Goal: Information Seeking & Learning: Learn about a topic

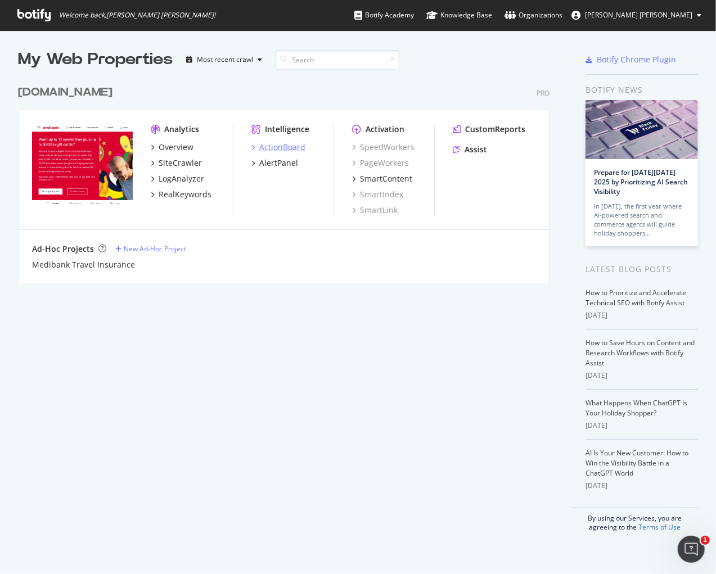
click at [289, 146] on div "ActionBoard" at bounding box center [282, 147] width 46 height 11
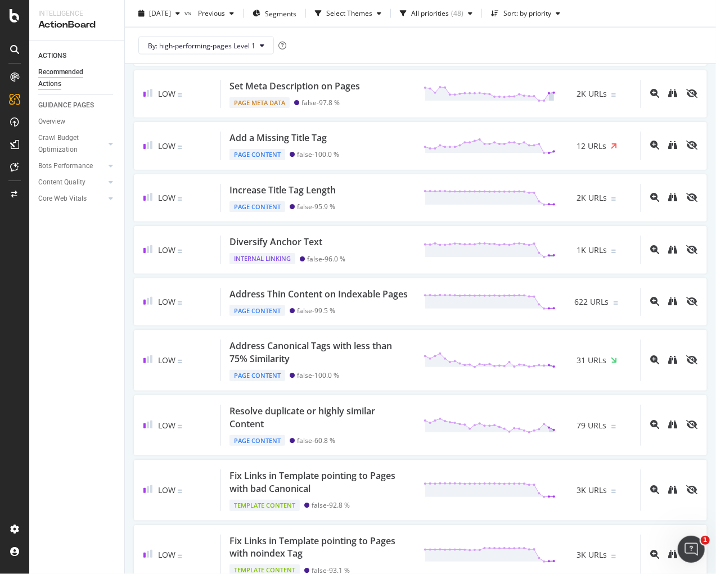
scroll to position [771, 0]
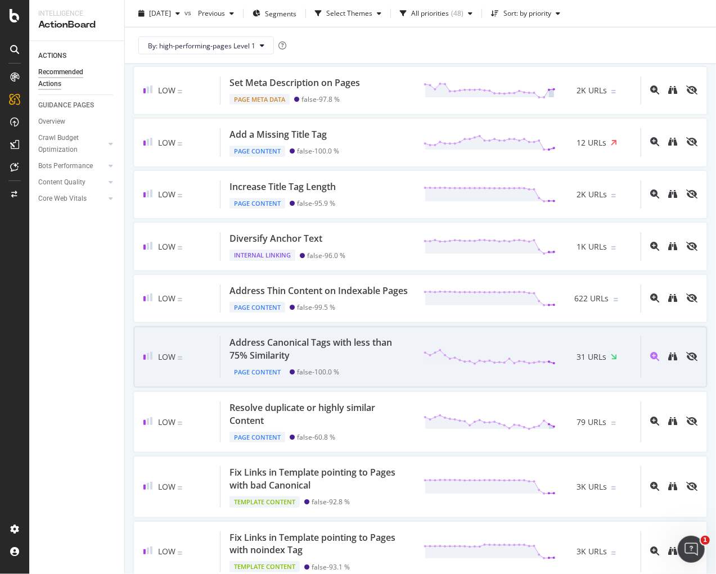
click at [346, 337] on div "Address Canonical Tags with less than 75% Similarity" at bounding box center [319, 349] width 181 height 26
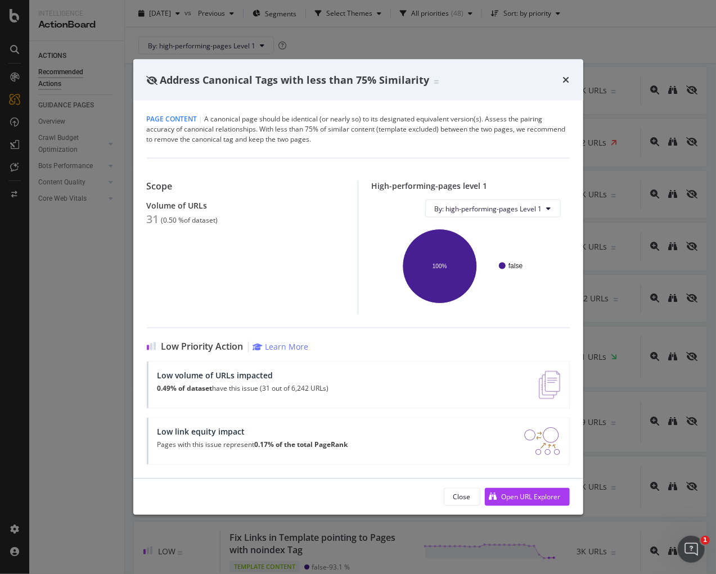
click at [570, 82] on div "Address Canonical Tags with less than 75% Similarity" at bounding box center [358, 80] width 450 height 42
click at [564, 77] on icon "times" at bounding box center [566, 79] width 7 height 9
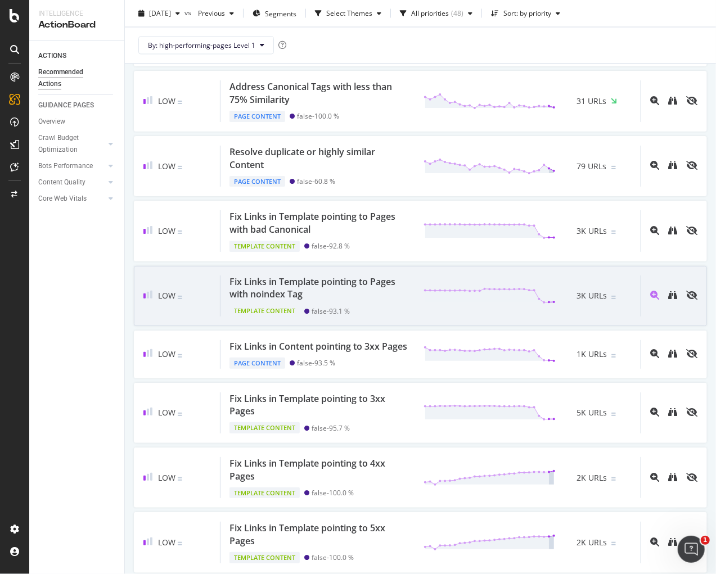
scroll to position [1027, 0]
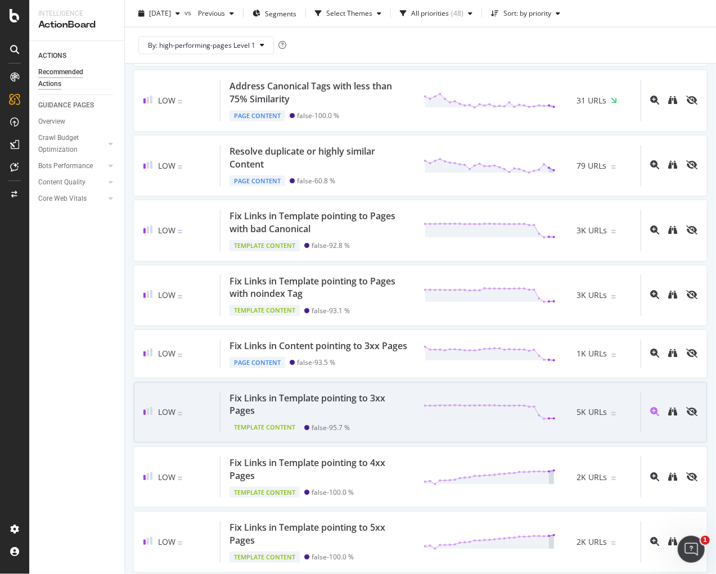
click at [354, 392] on div "Fix Links in Template pointing to 3xx Pages" at bounding box center [319, 405] width 181 height 26
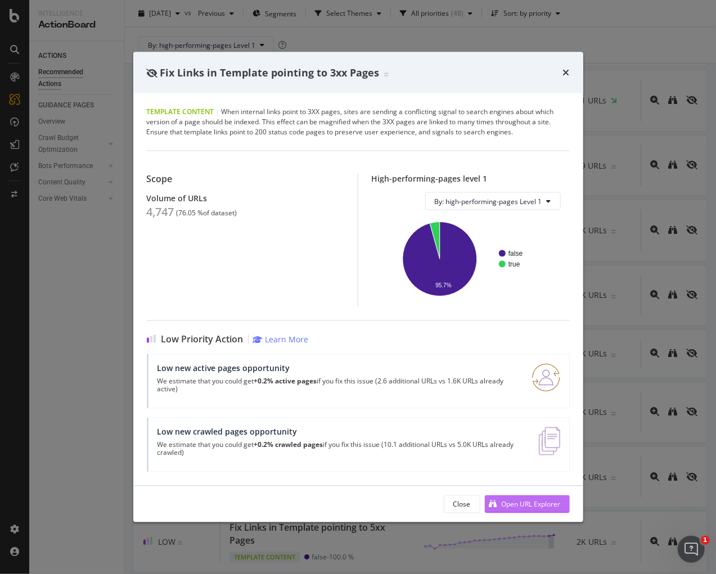
click at [530, 501] on div "Open URL Explorer" at bounding box center [531, 504] width 59 height 10
click at [567, 70] on icon "times" at bounding box center [566, 72] width 7 height 9
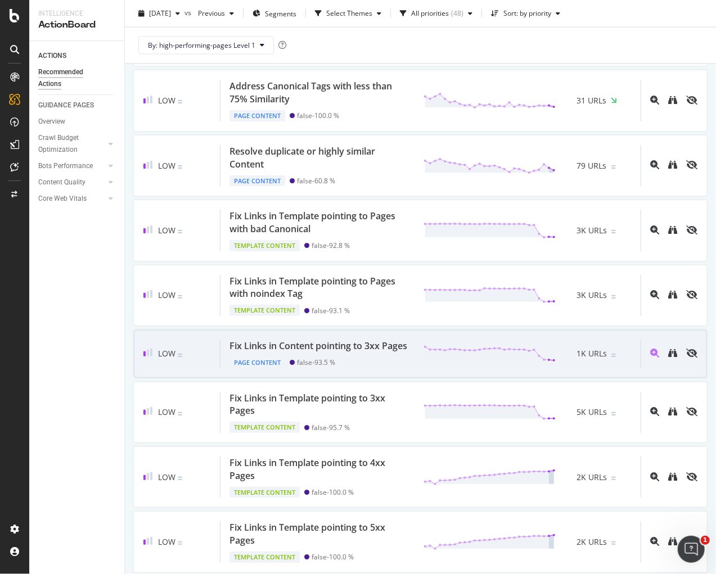
click at [336, 340] on div "Fix Links in Content pointing to 3xx Pages" at bounding box center [318, 346] width 178 height 13
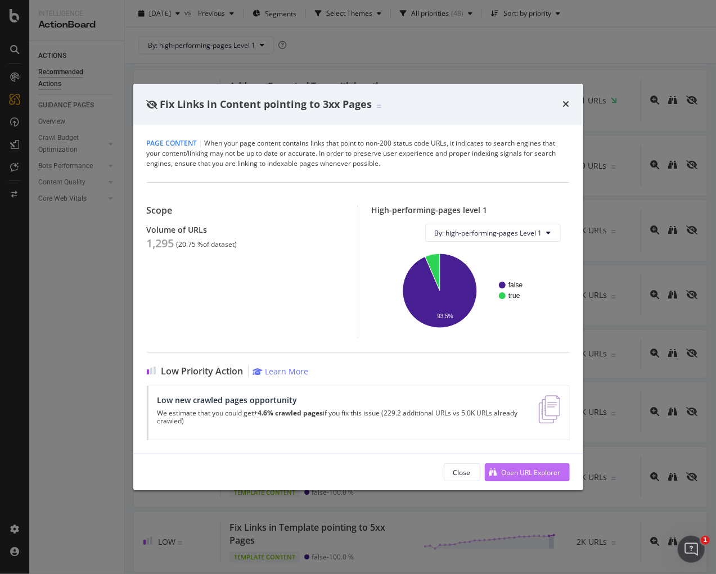
click at [502, 468] on div "Open URL Explorer" at bounding box center [531, 473] width 59 height 10
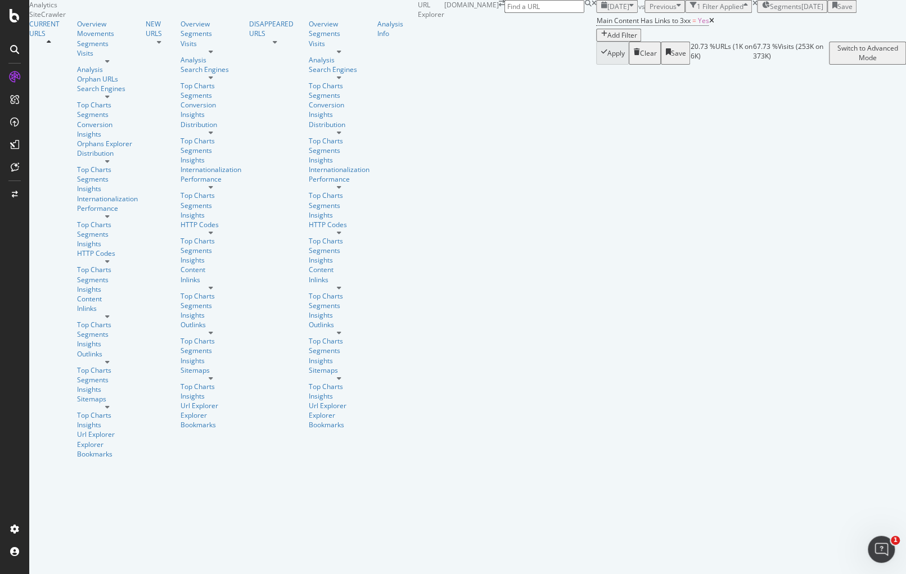
scroll to position [60, 0]
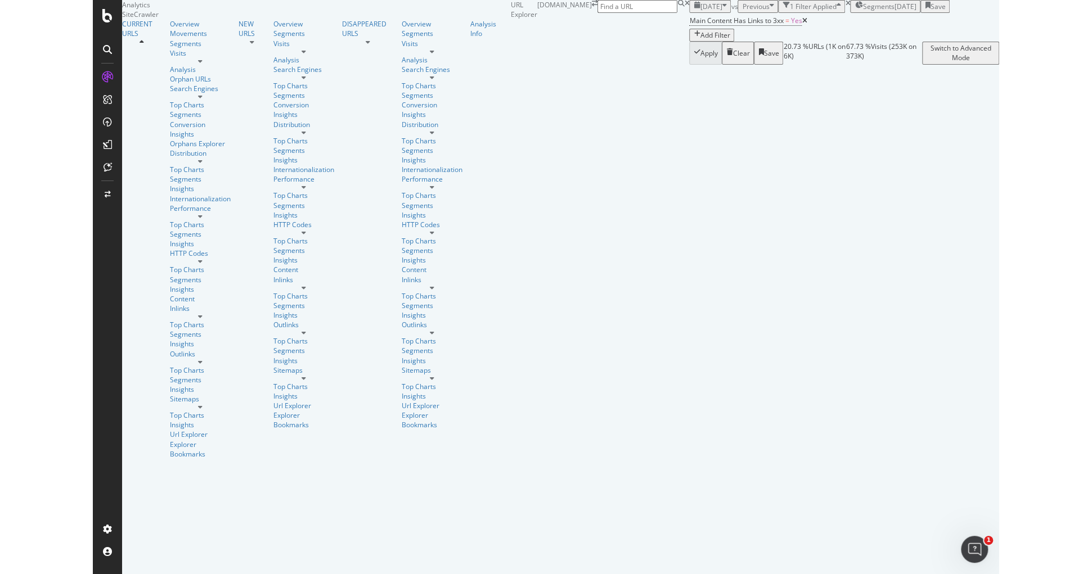
scroll to position [176, 0]
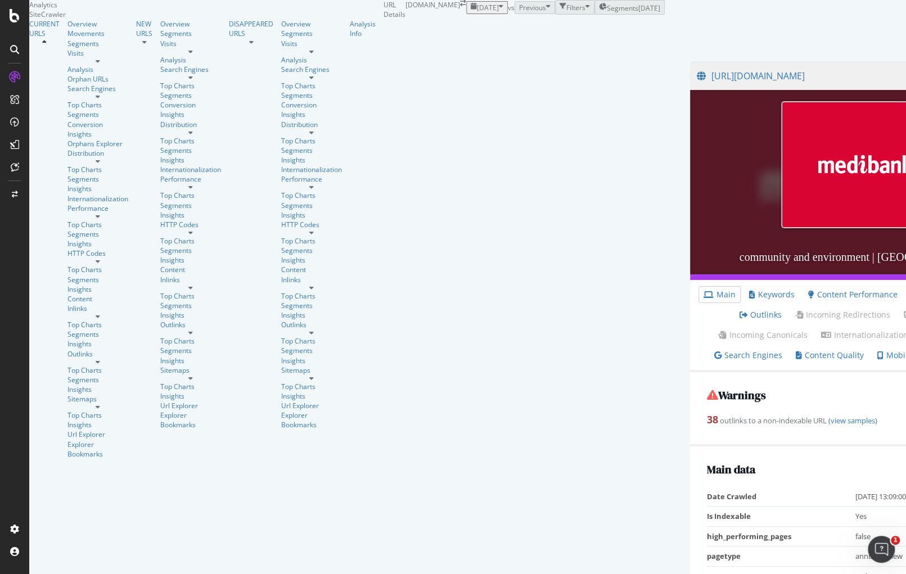
scroll to position [1407, 0]
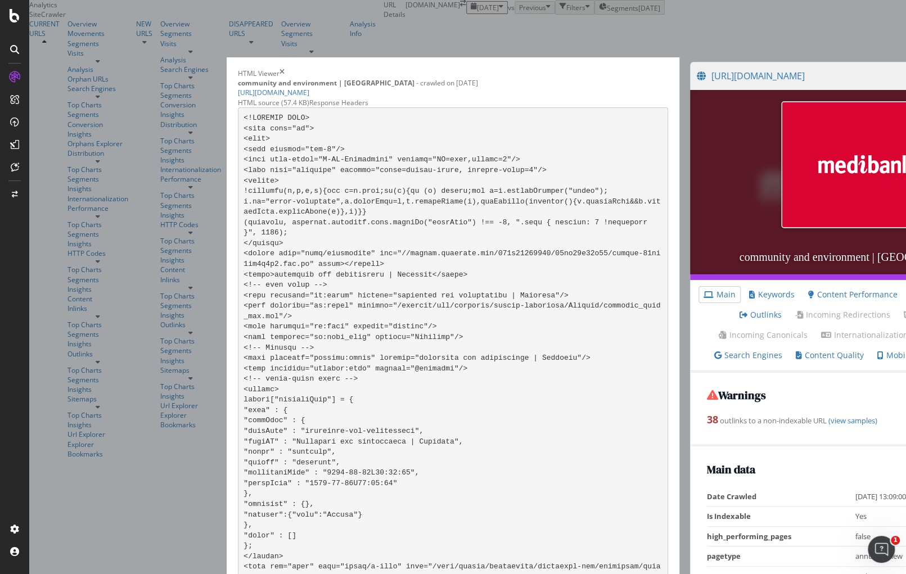
click at [368, 98] on div "Response Headers" at bounding box center [338, 103] width 59 height 10
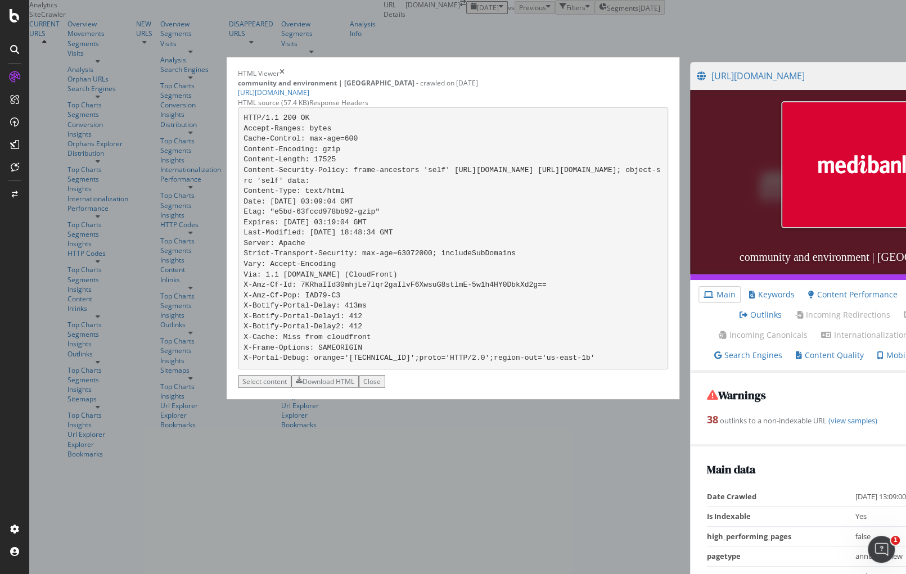
click at [285, 78] on icon "times" at bounding box center [282, 74] width 5 height 10
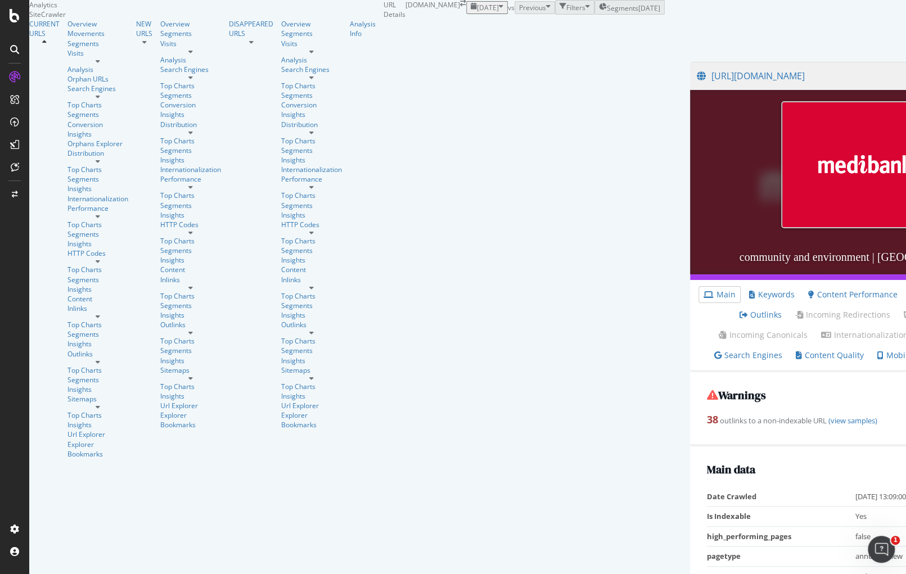
scroll to position [86, 0]
click at [749, 289] on link "Keywords" at bounding box center [772, 294] width 46 height 11
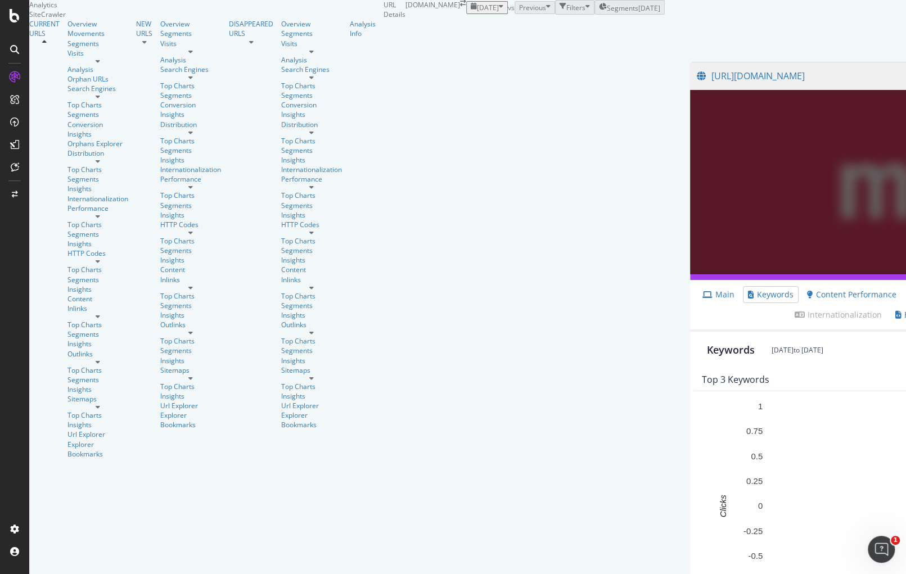
scroll to position [116, 0]
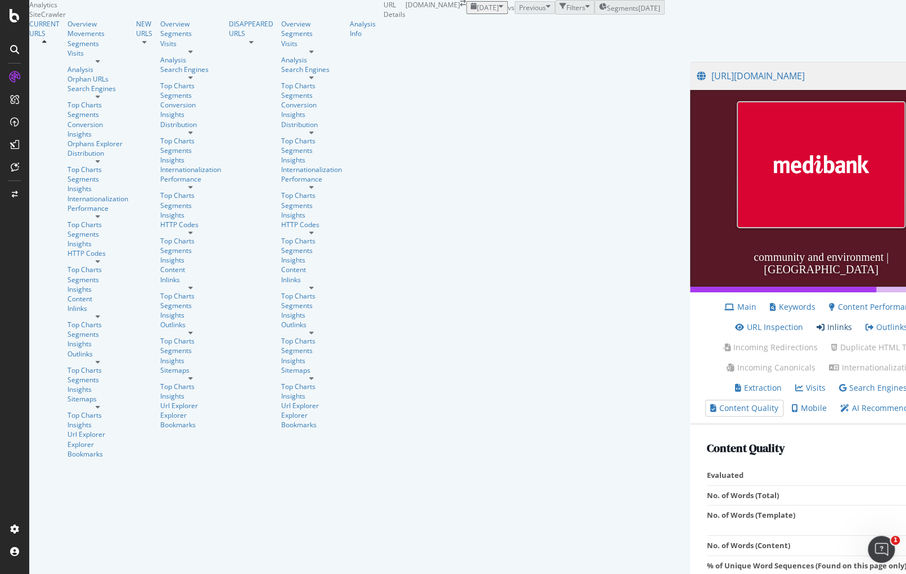
scroll to position [42, 0]
click at [735, 322] on link "URL Inspection" at bounding box center [769, 327] width 68 height 11
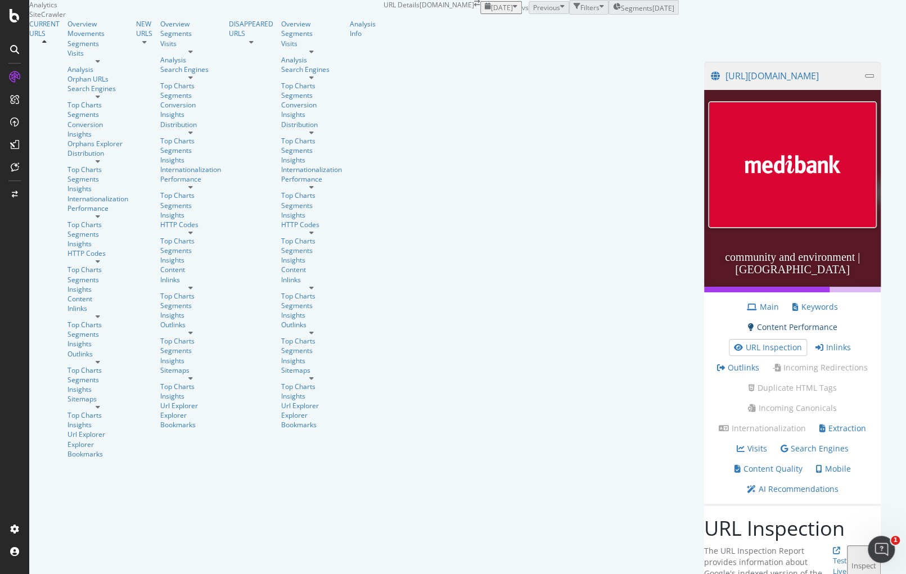
click at [748, 333] on link "Content Performance" at bounding box center [792, 327] width 89 height 11
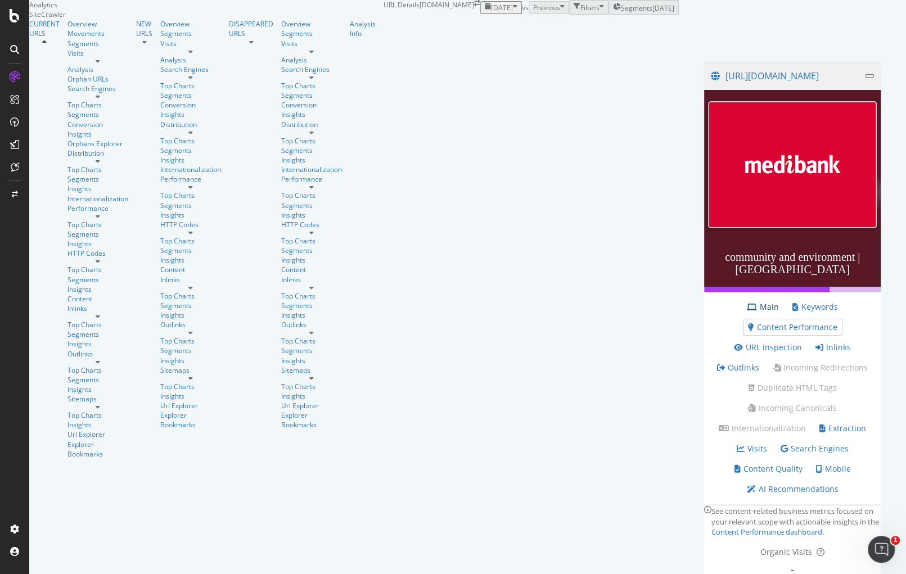
click at [747, 313] on link "Main" at bounding box center [763, 306] width 32 height 11
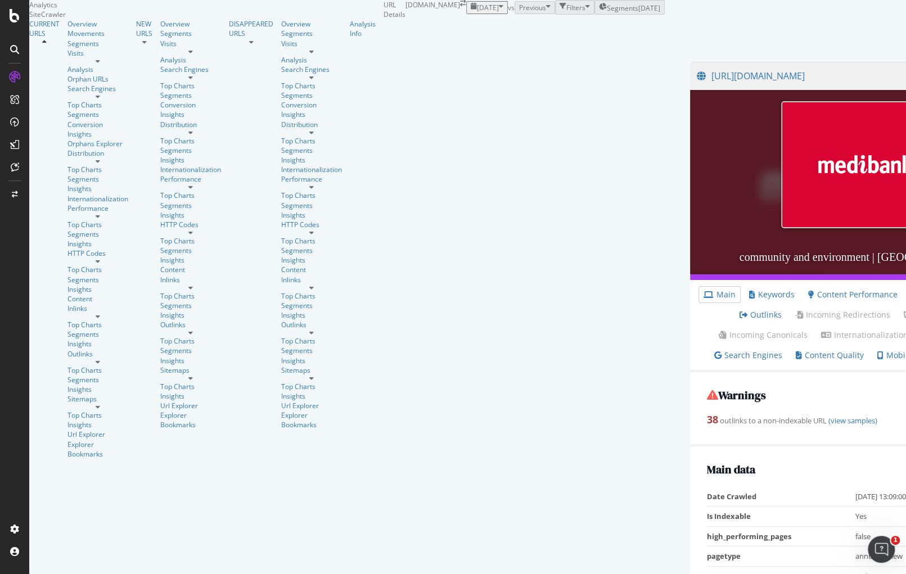
scroll to position [14, 0]
click at [827, 426] on link "(view samples)" at bounding box center [852, 421] width 51 height 10
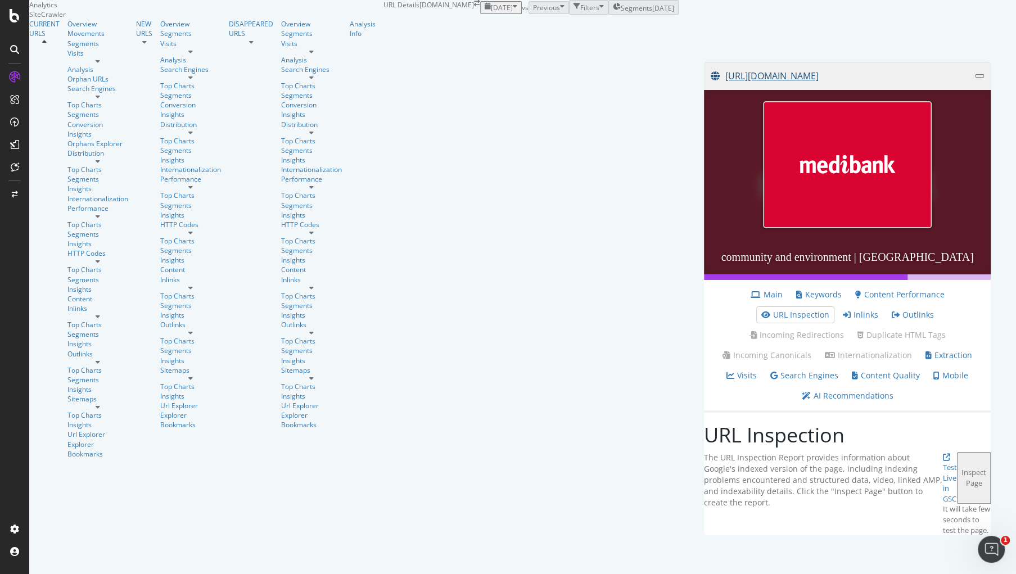
click at [711, 90] on link "[URL][DOMAIN_NAME]" at bounding box center [843, 76] width 264 height 28
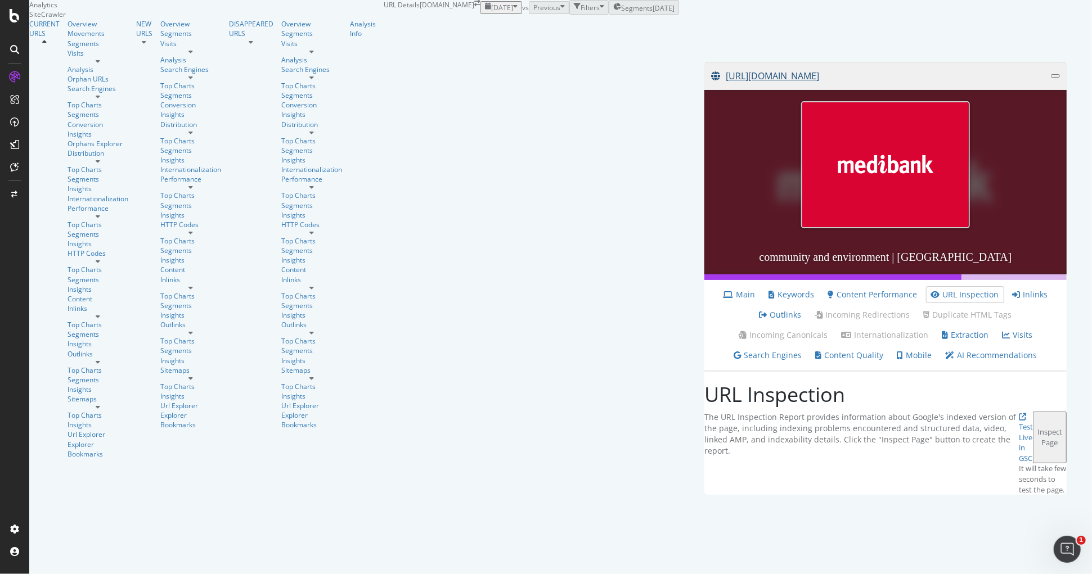
click at [711, 90] on link "[URL][DOMAIN_NAME]" at bounding box center [881, 76] width 340 height 28
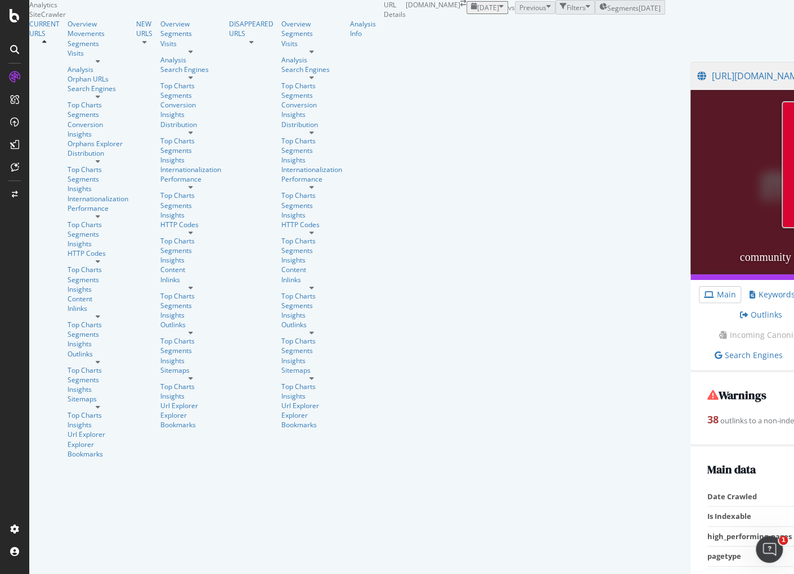
scroll to position [1417, 0]
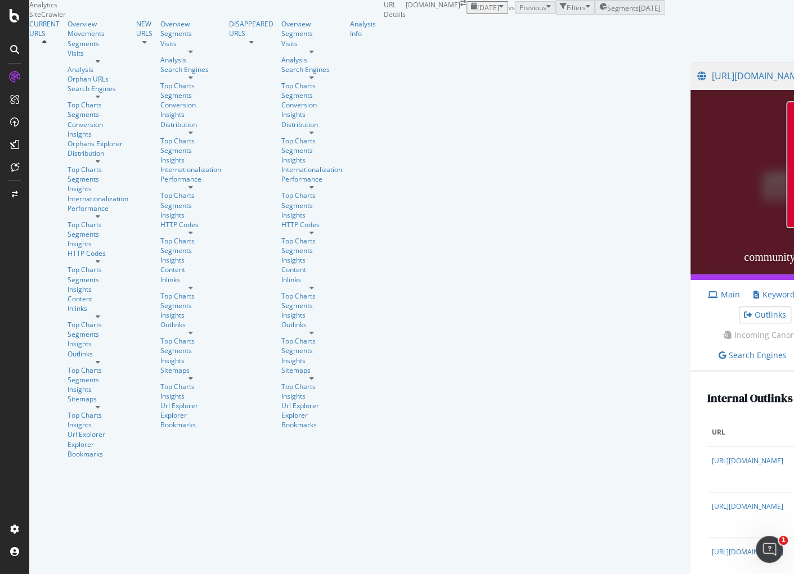
scroll to position [171, 0]
